Goal: Communication & Community: Answer question/provide support

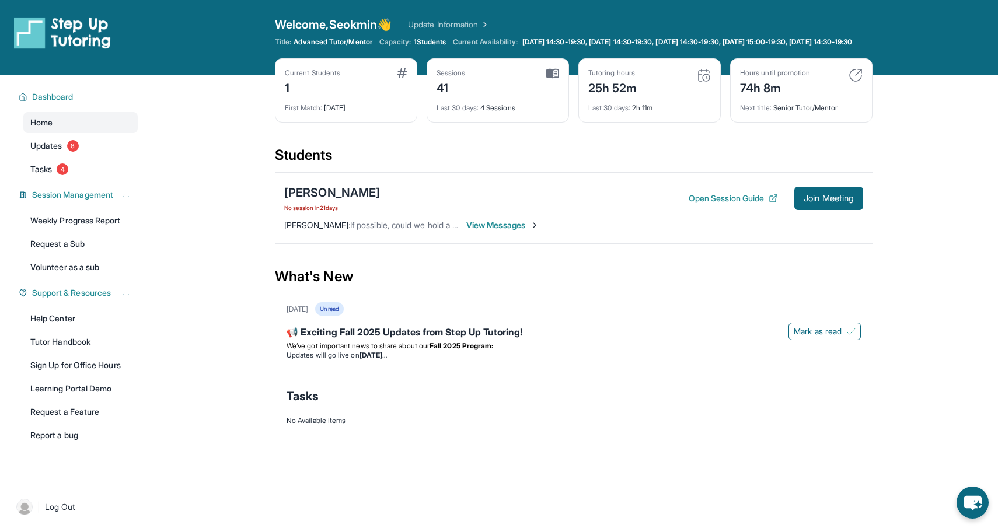
click at [512, 231] on span "View Messages" at bounding box center [502, 225] width 73 height 12
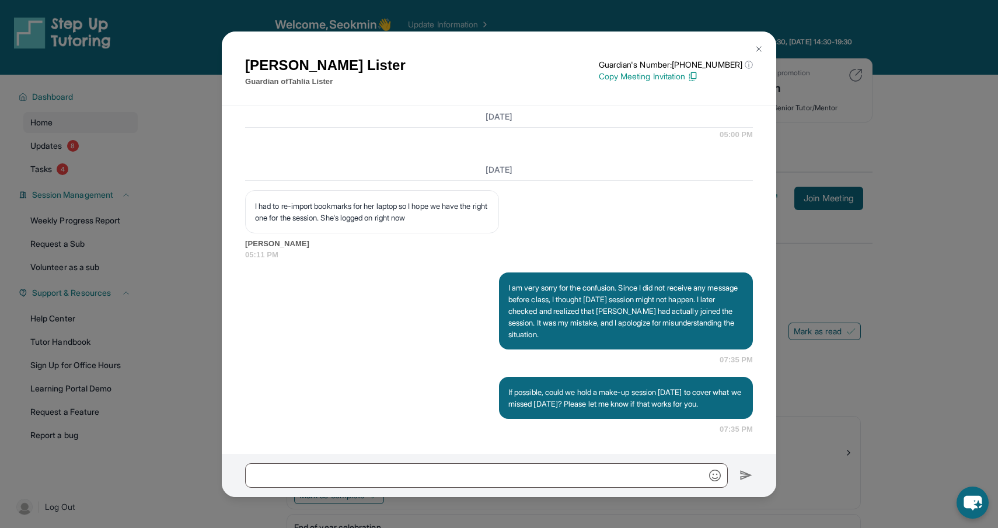
scroll to position [13165, 0]
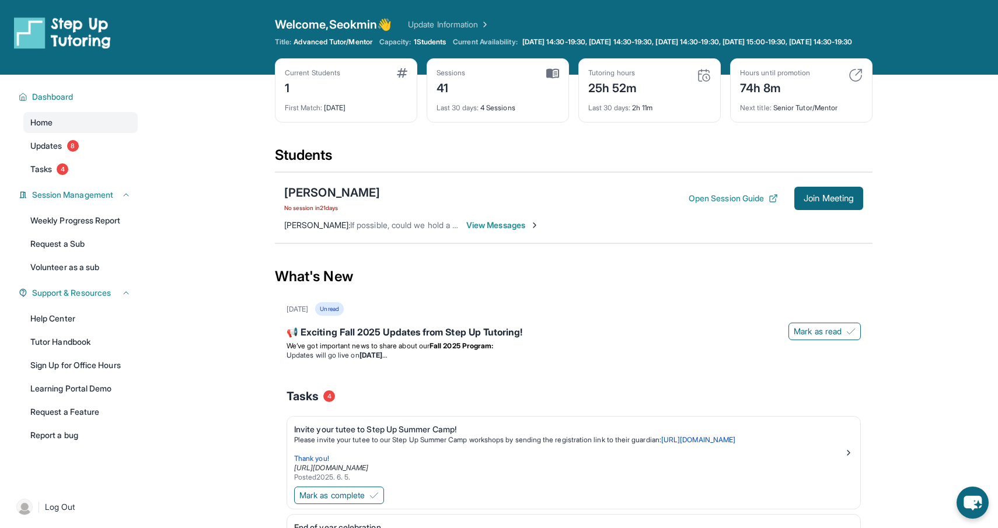
click at [505, 231] on span "View Messages" at bounding box center [502, 225] width 73 height 12
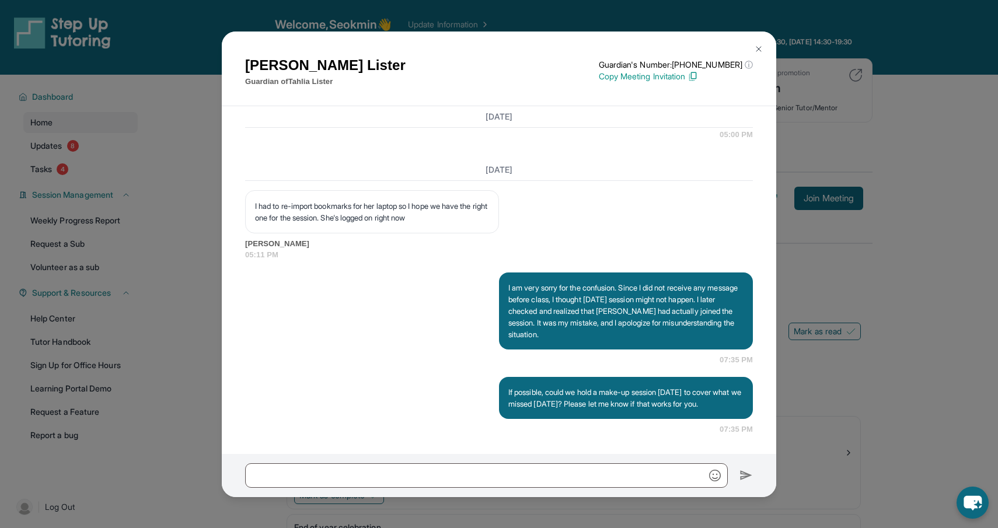
scroll to position [13165, 0]
click at [762, 46] on img at bounding box center [758, 48] width 9 height 9
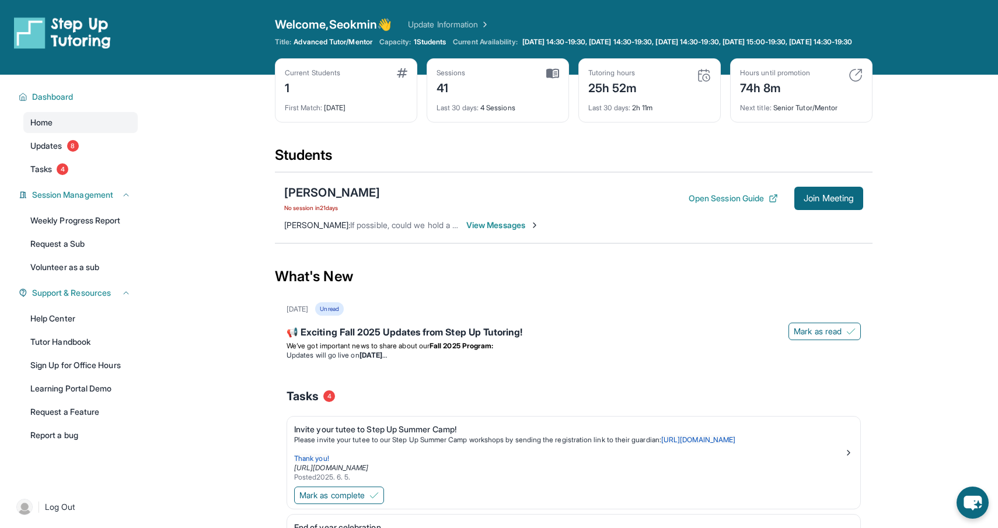
click at [484, 27] on link "Update Information" at bounding box center [449, 25] width 82 height 12
click at [506, 231] on span "View Messages" at bounding box center [502, 225] width 73 height 12
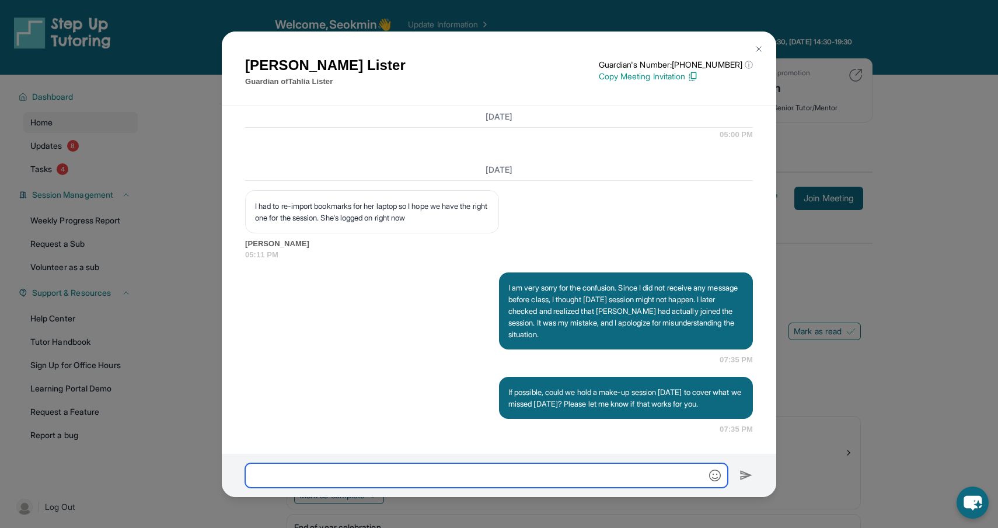
click at [362, 479] on input "text" at bounding box center [486, 475] width 483 height 25
paste input "**********"
type input "**********"
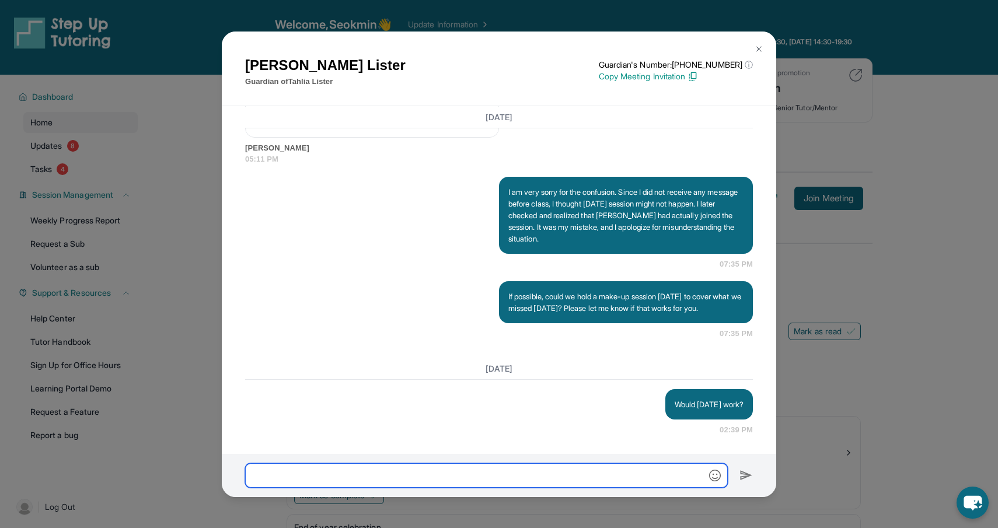
scroll to position [13261, 0]
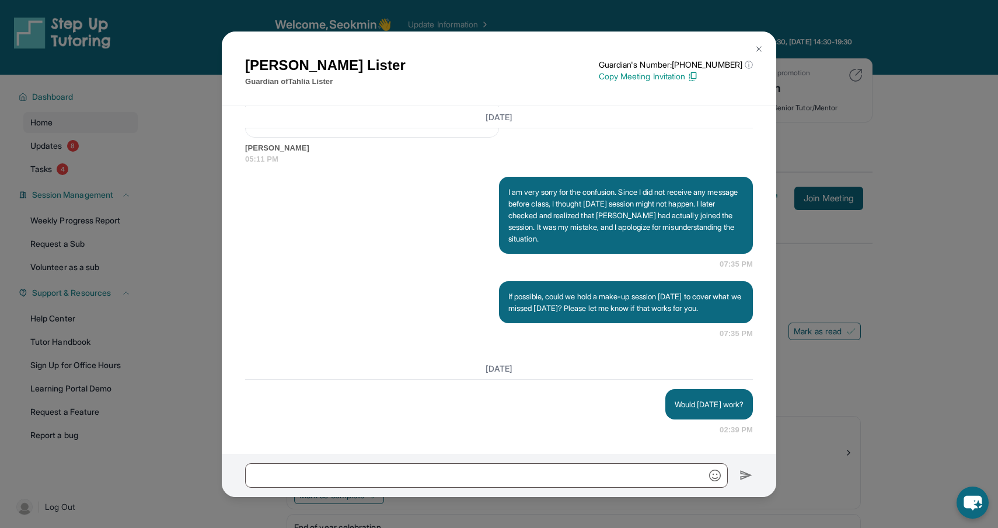
click at [753, 52] on button at bounding box center [758, 48] width 23 height 23
